Goal: Information Seeking & Learning: Check status

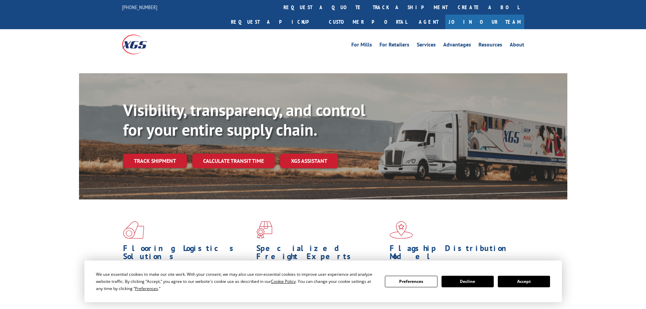
click at [526, 281] on button "Accept" at bounding box center [524, 282] width 52 height 12
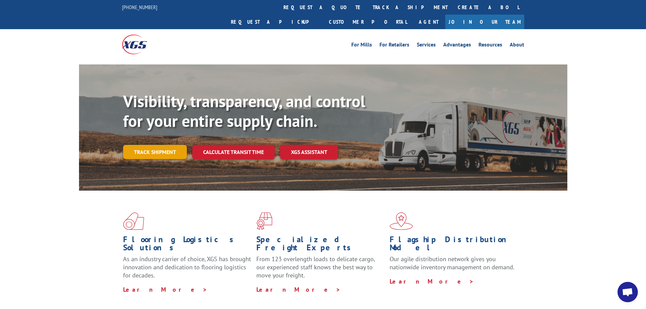
click at [153, 145] on link "Track shipment" at bounding box center [155, 152] width 64 height 14
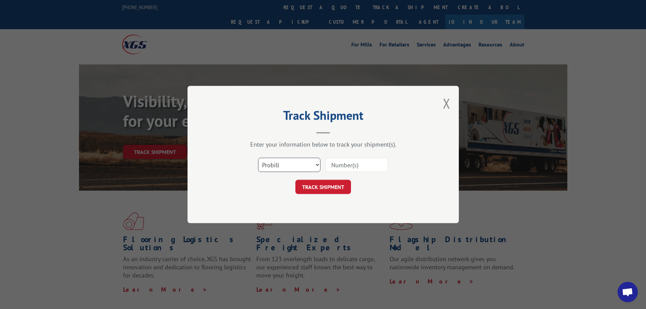
click at [292, 164] on select "Select category... Probill BOL PO" at bounding box center [289, 165] width 62 height 14
select select "bol"
click at [258, 158] on select "Select category... Probill BOL PO" at bounding box center [289, 165] width 62 height 14
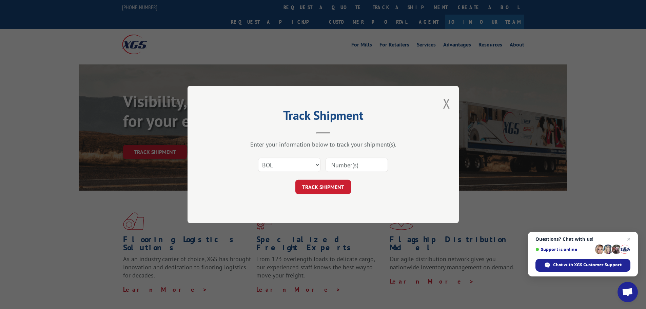
click at [332, 170] on input at bounding box center [357, 165] width 62 height 14
paste input "5225832"
type input "5225832"
click at [318, 193] on button "TRACK SHIPMENT" at bounding box center [323, 187] width 56 height 14
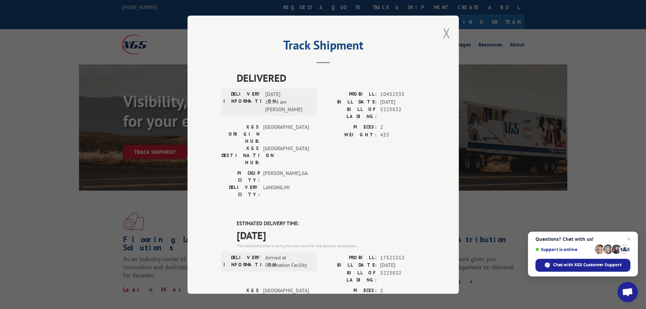
click at [445, 29] on button "Close modal" at bounding box center [446, 33] width 7 height 18
